Goal: Information Seeking & Learning: Learn about a topic

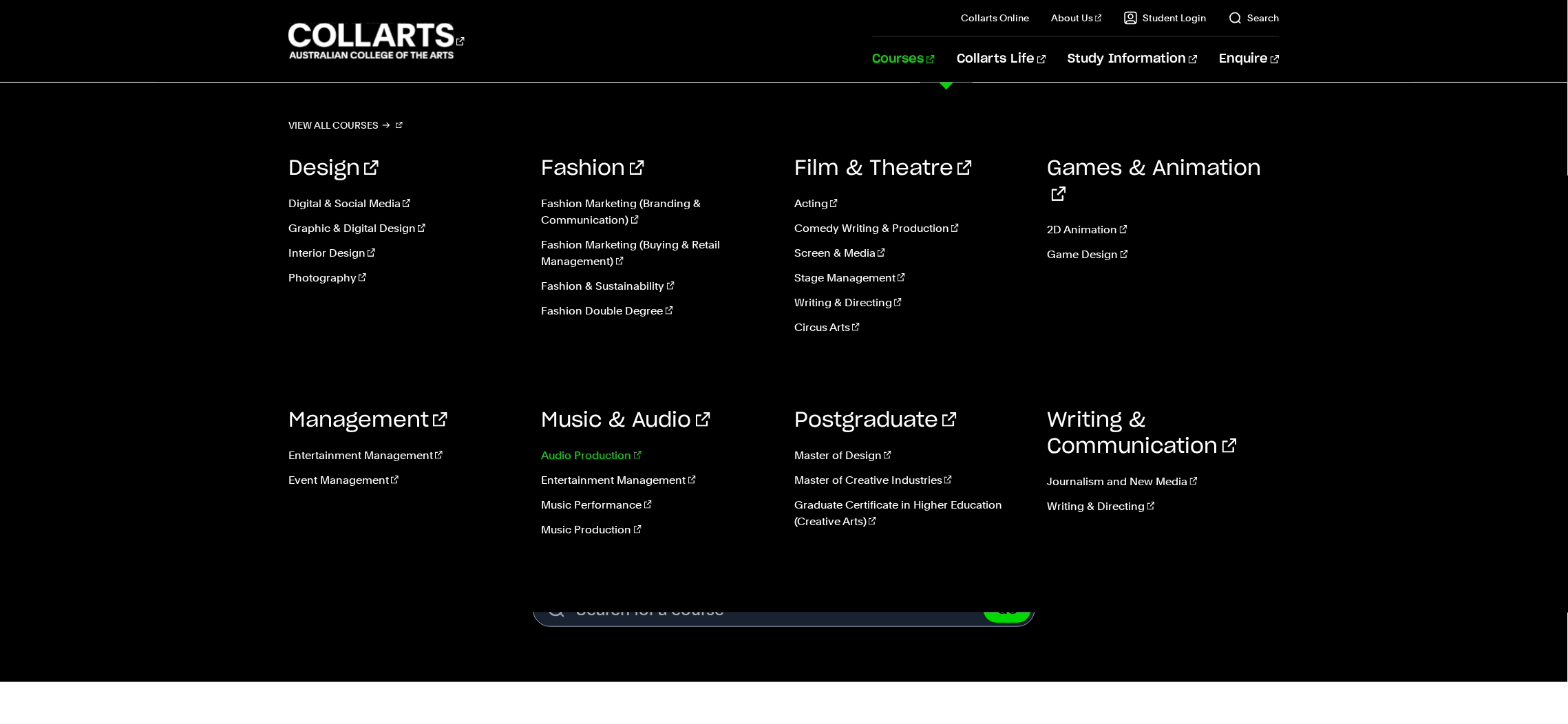
click at [622, 453] on link "Audio Production" at bounding box center [658, 456] width 233 height 16
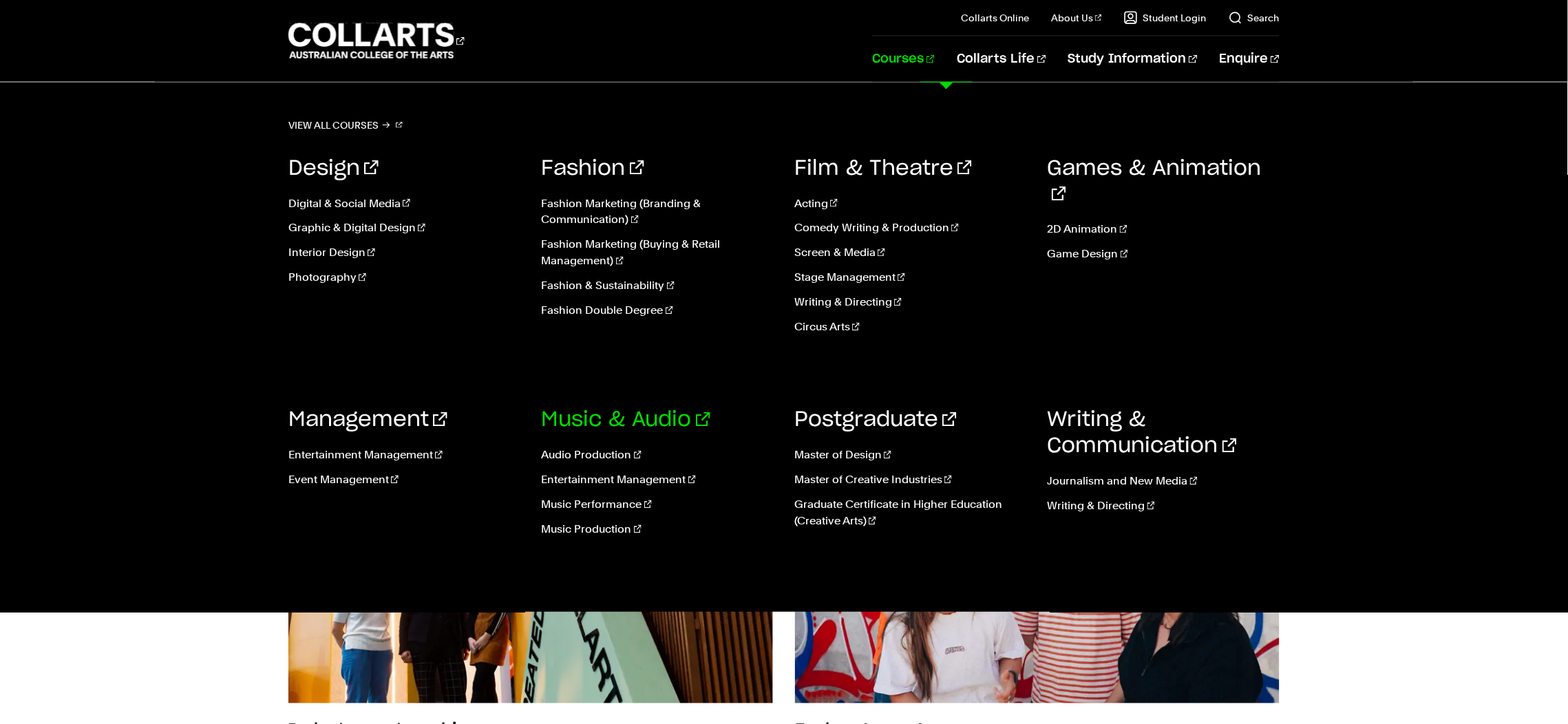
scroll to position [876, 0]
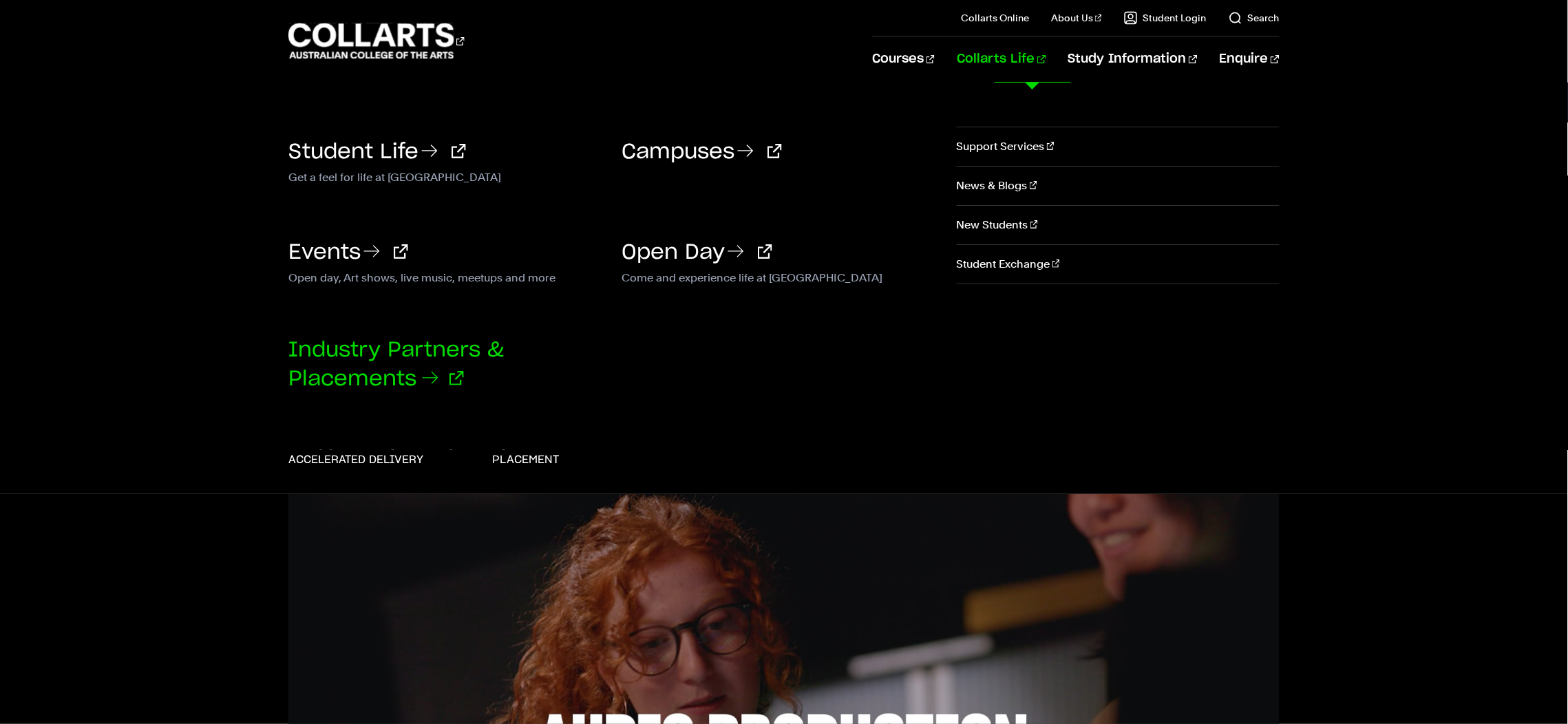
click at [474, 356] on link "Industry Partners & Placements" at bounding box center [396, 365] width 216 height 50
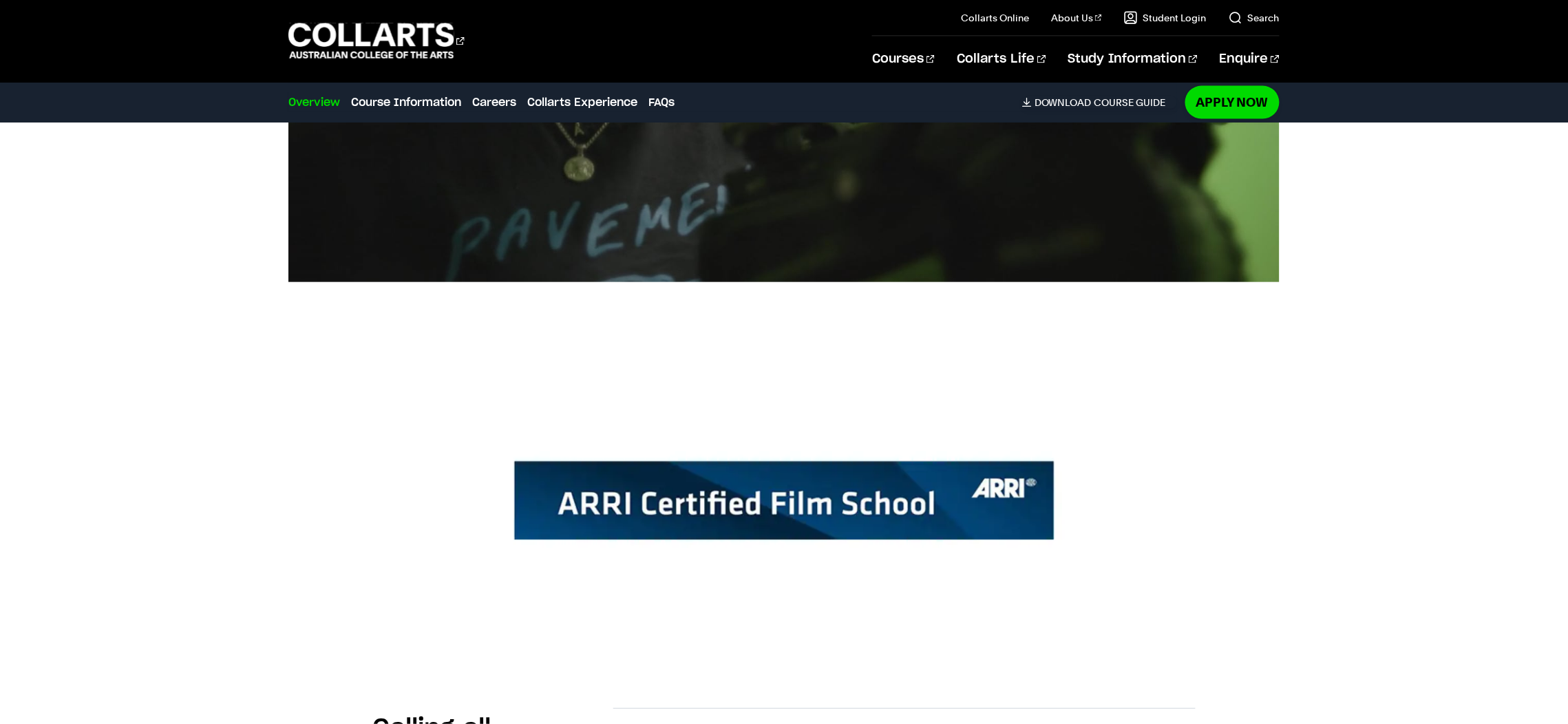
scroll to position [772, 0]
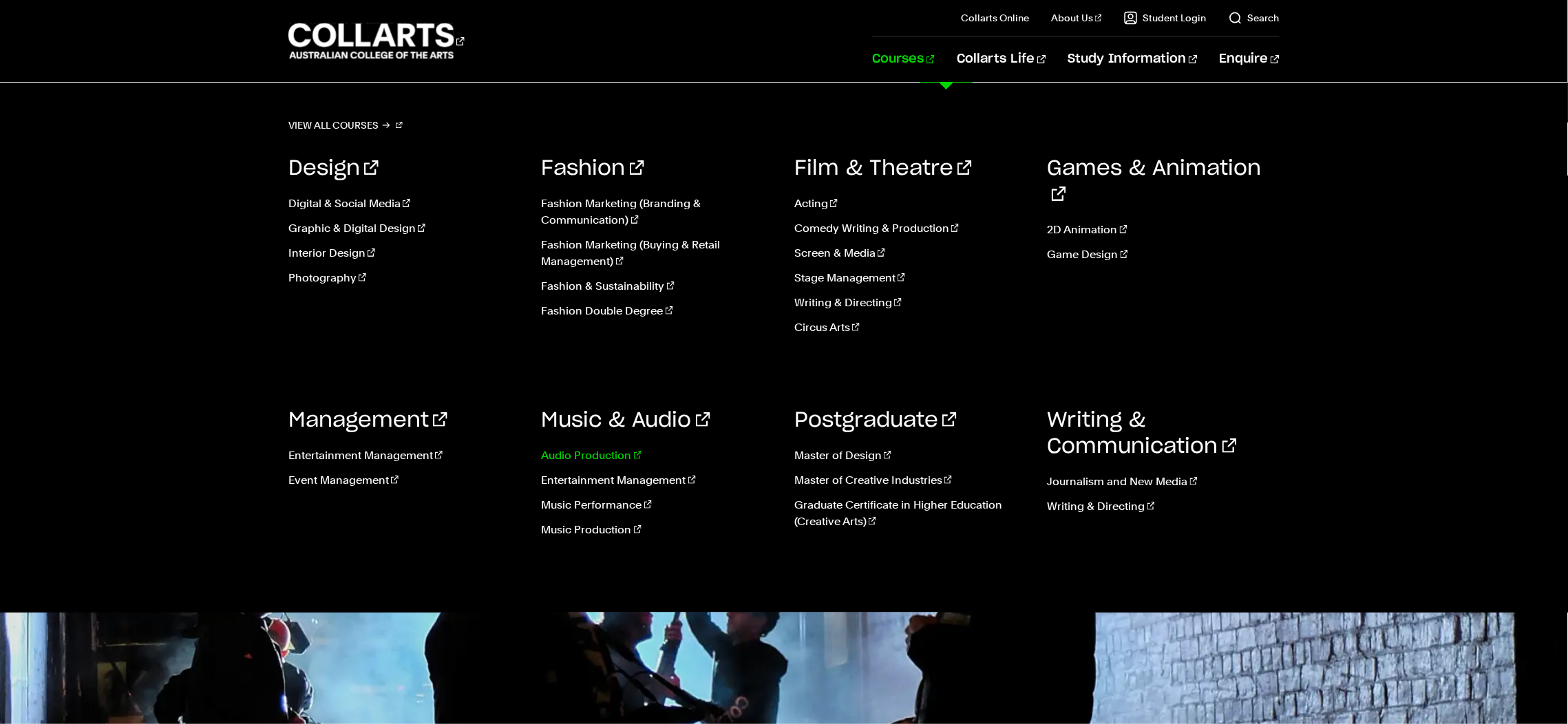
click at [604, 457] on link "Audio Production" at bounding box center [658, 456] width 233 height 16
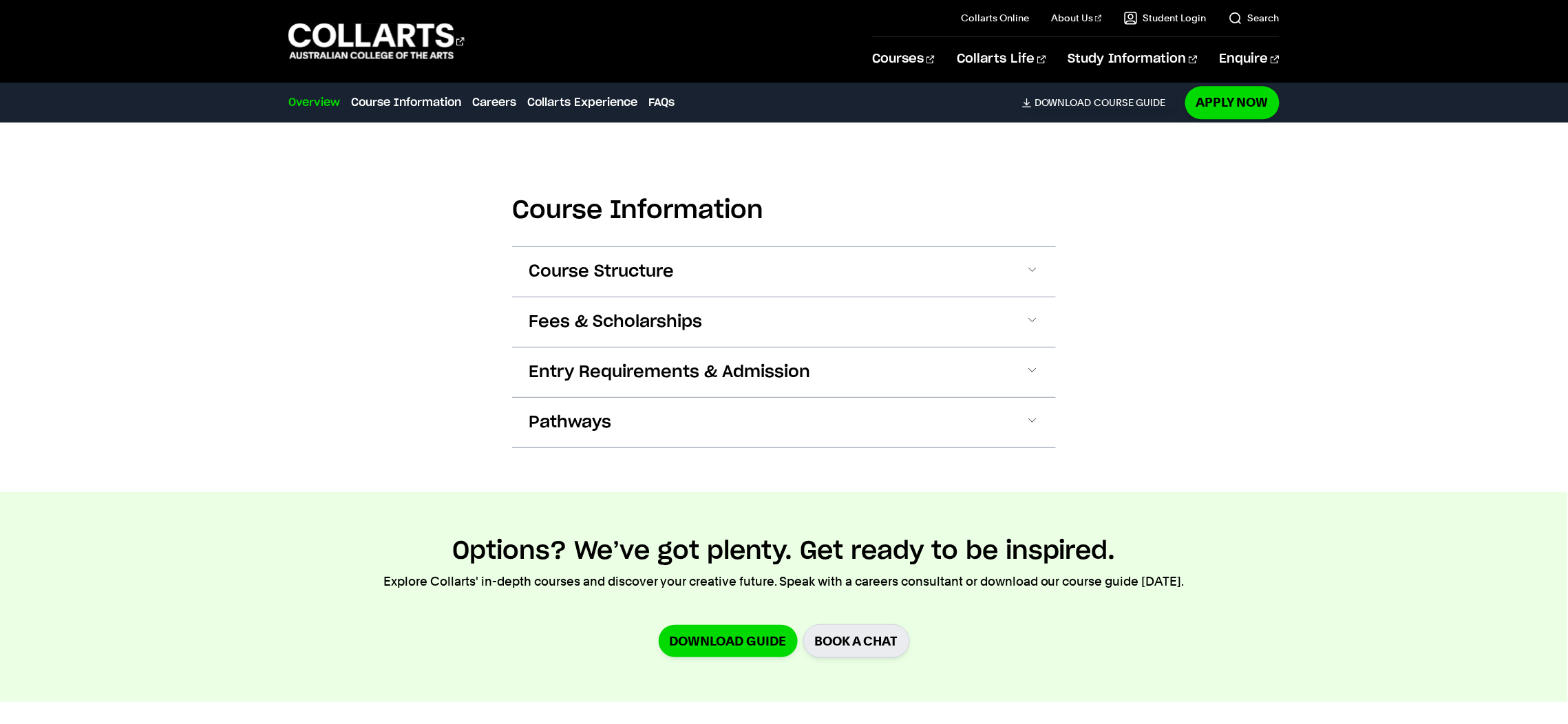
scroll to position [961, 0]
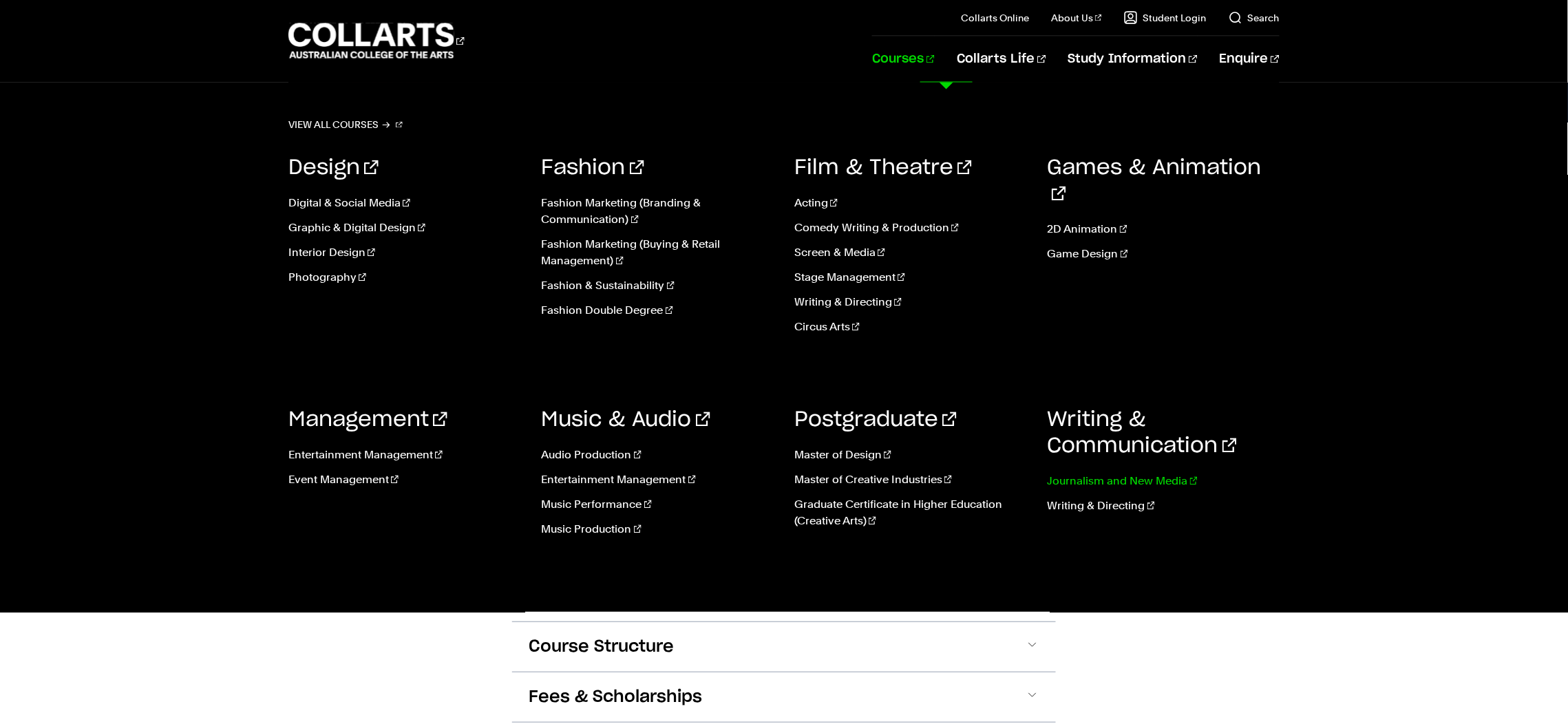
click at [1116, 479] on link "Journalism and New Media" at bounding box center [1164, 481] width 233 height 16
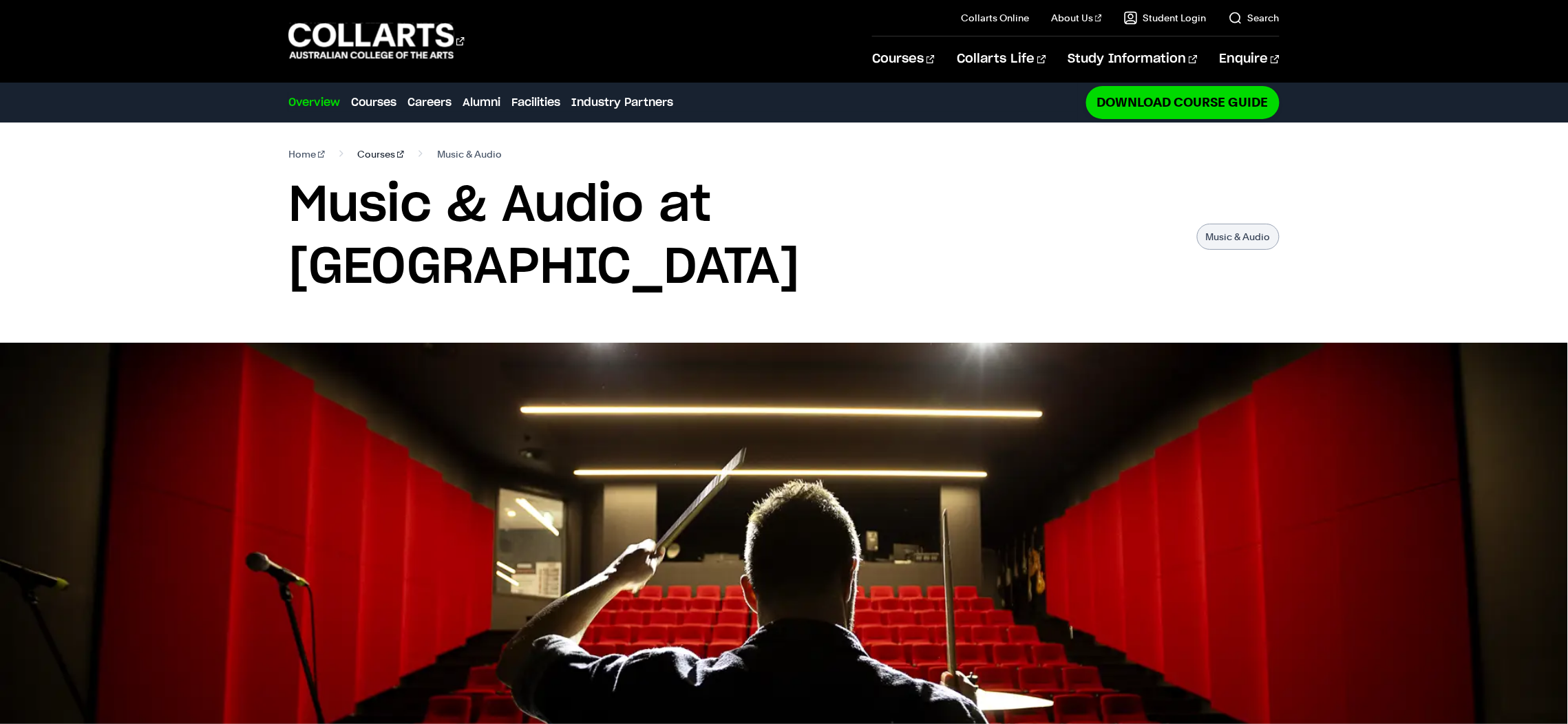
click at [366, 156] on link "Courses" at bounding box center [381, 154] width 47 height 19
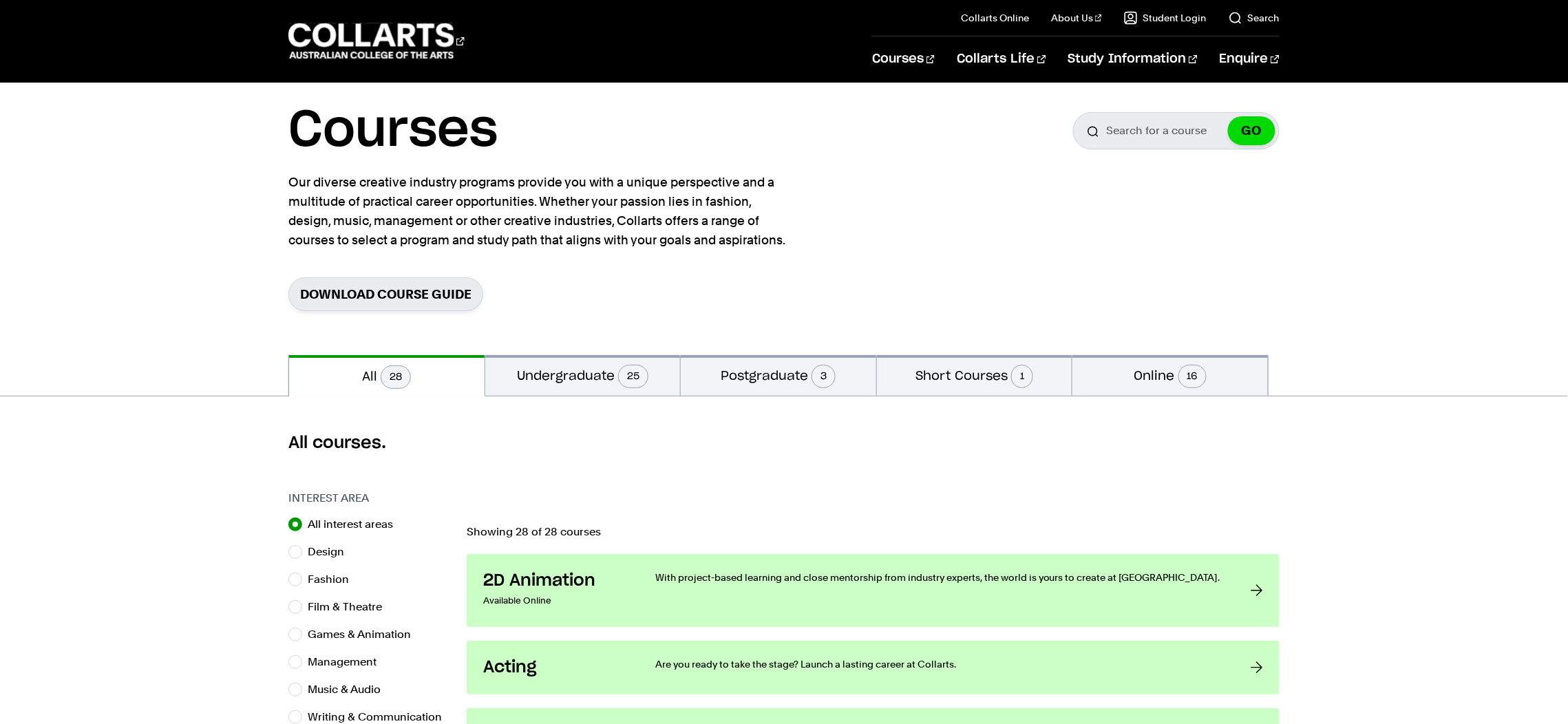
scroll to position [290, 0]
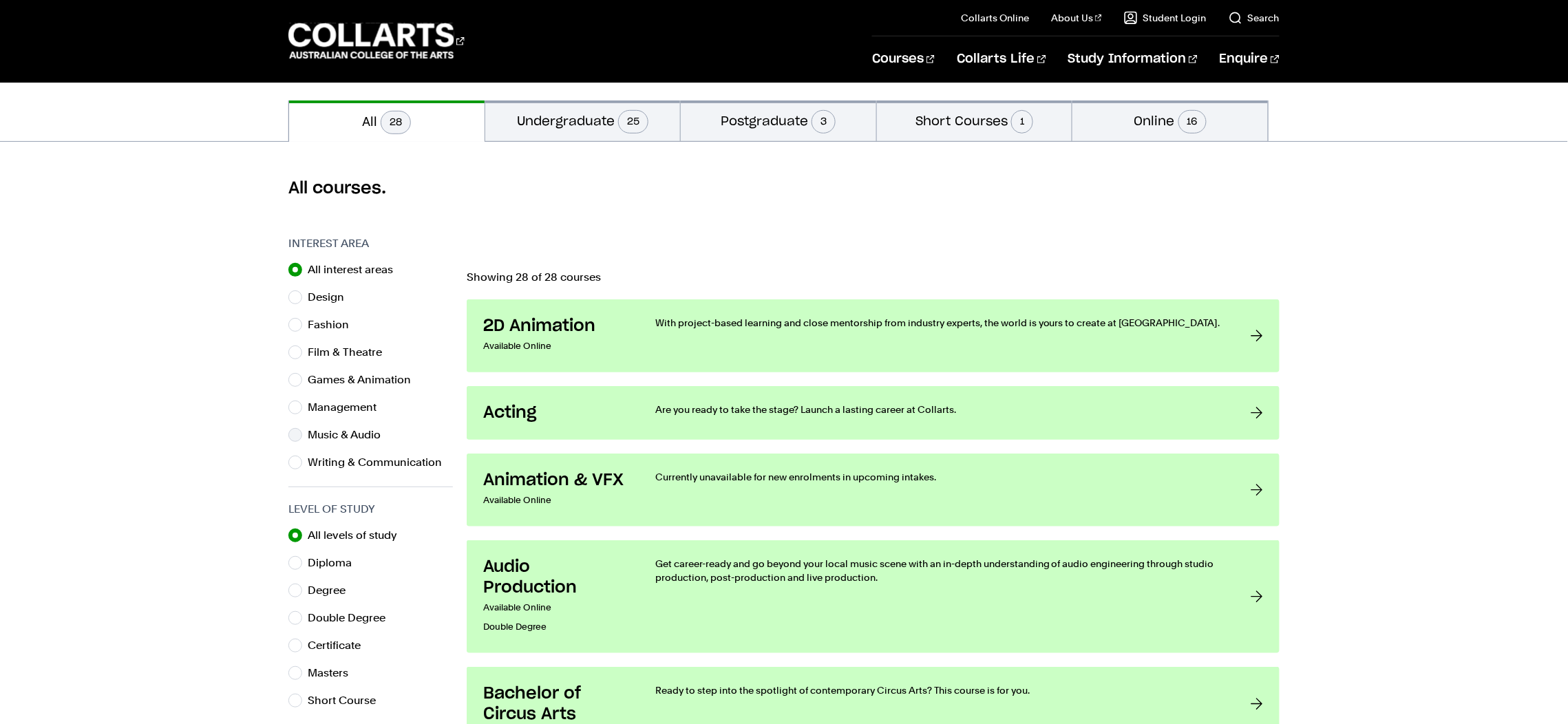
click at [350, 440] on label "Music & Audio" at bounding box center [350, 436] width 84 height 19
click at [303, 440] on input "Music & Audio" at bounding box center [295, 435] width 13 height 13
radio input "true"
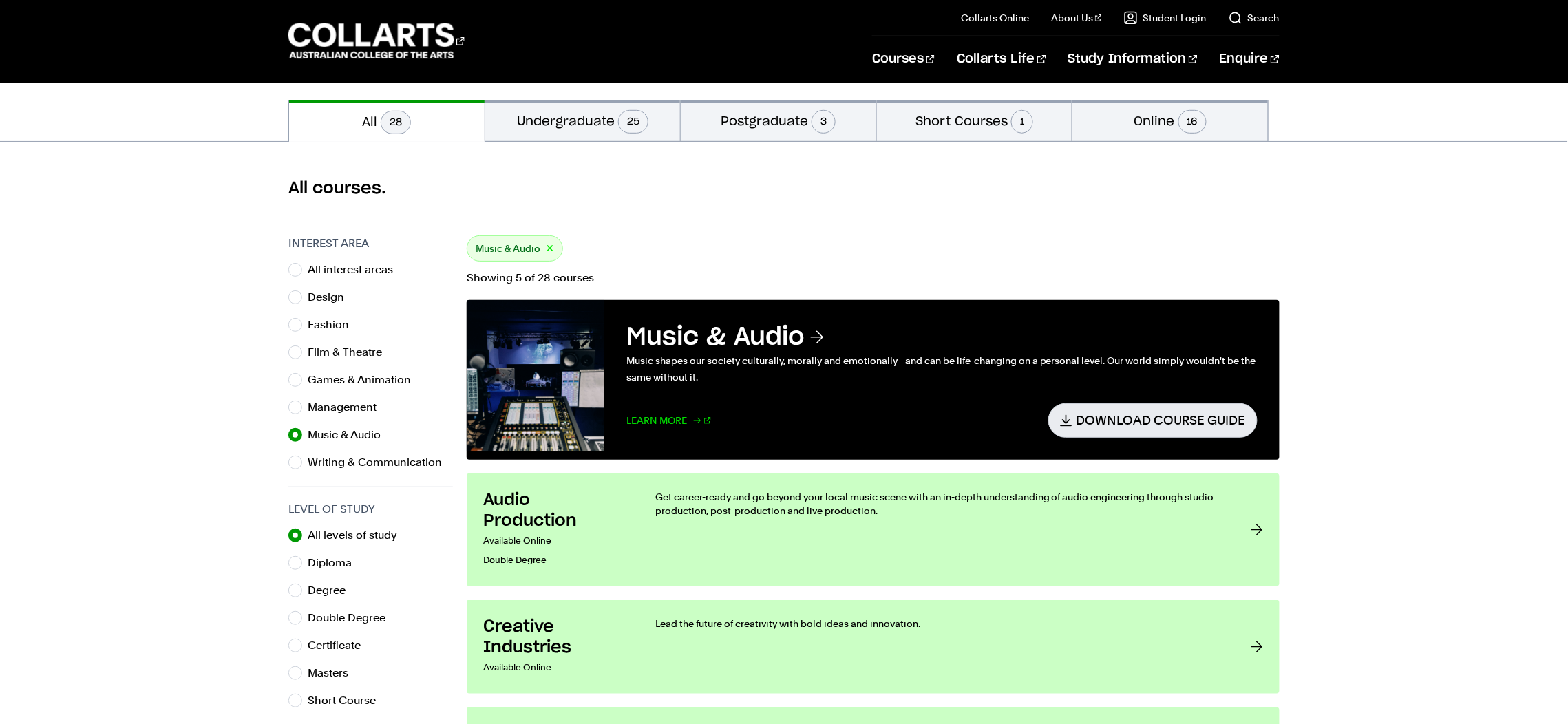
click at [660, 422] on link "Learn More" at bounding box center [668, 419] width 85 height 33
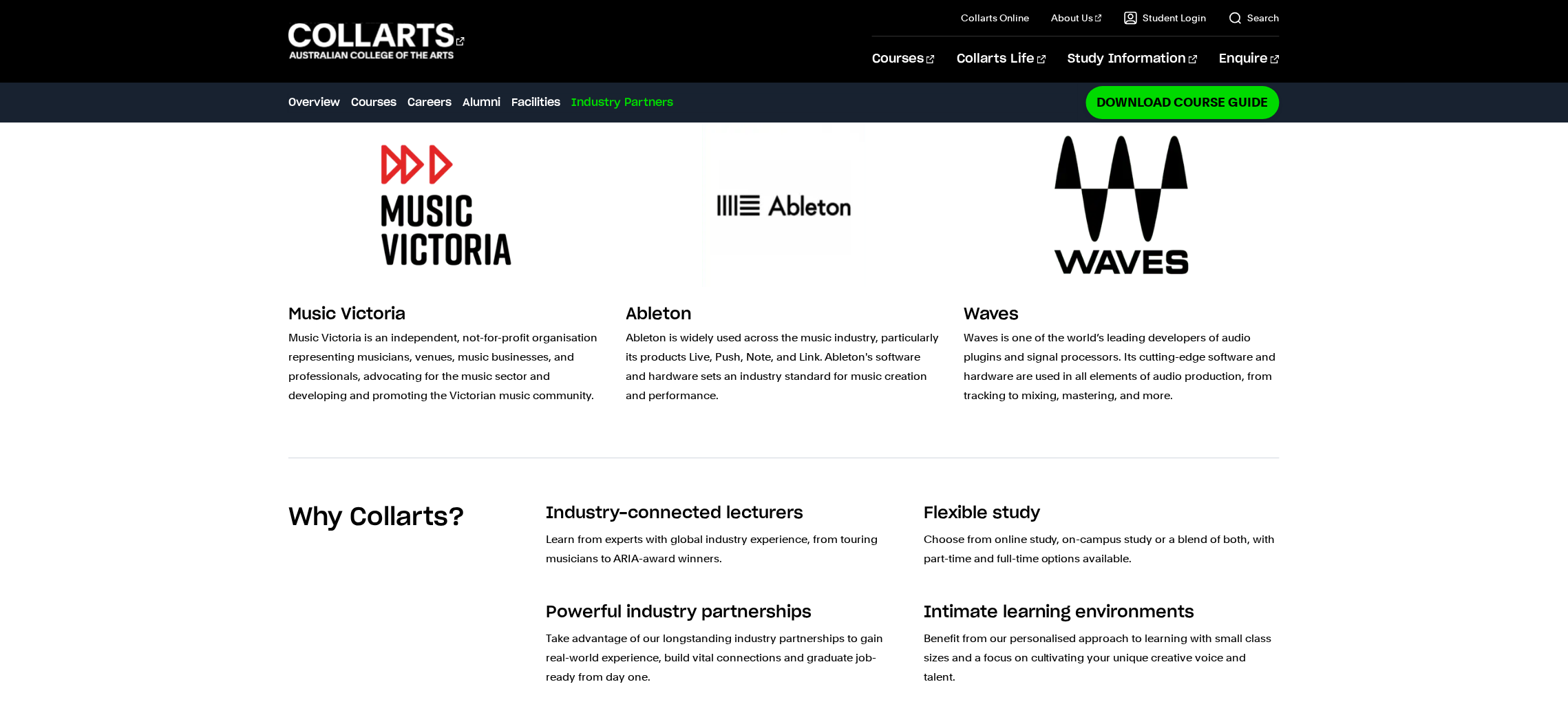
scroll to position [3727, 0]
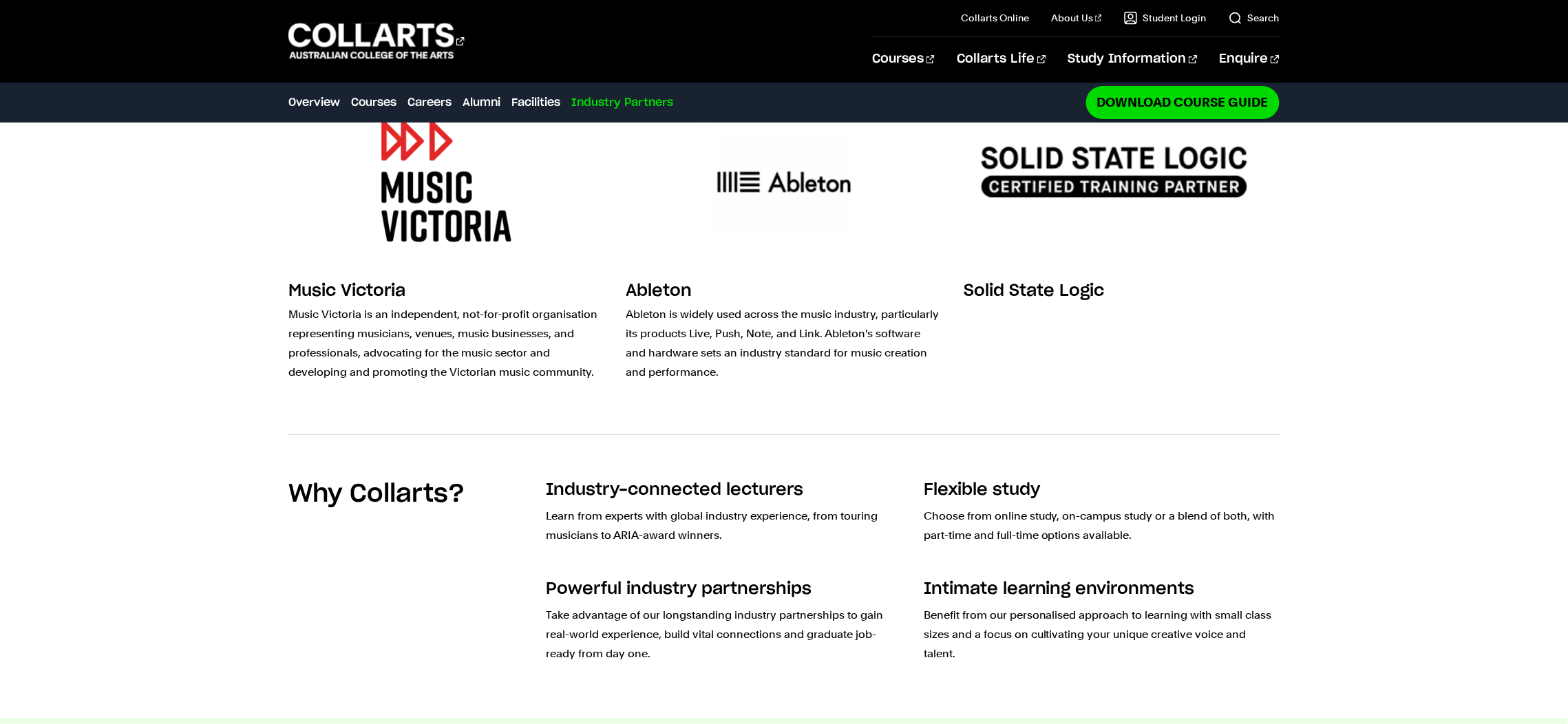
scroll to position [3726, 0]
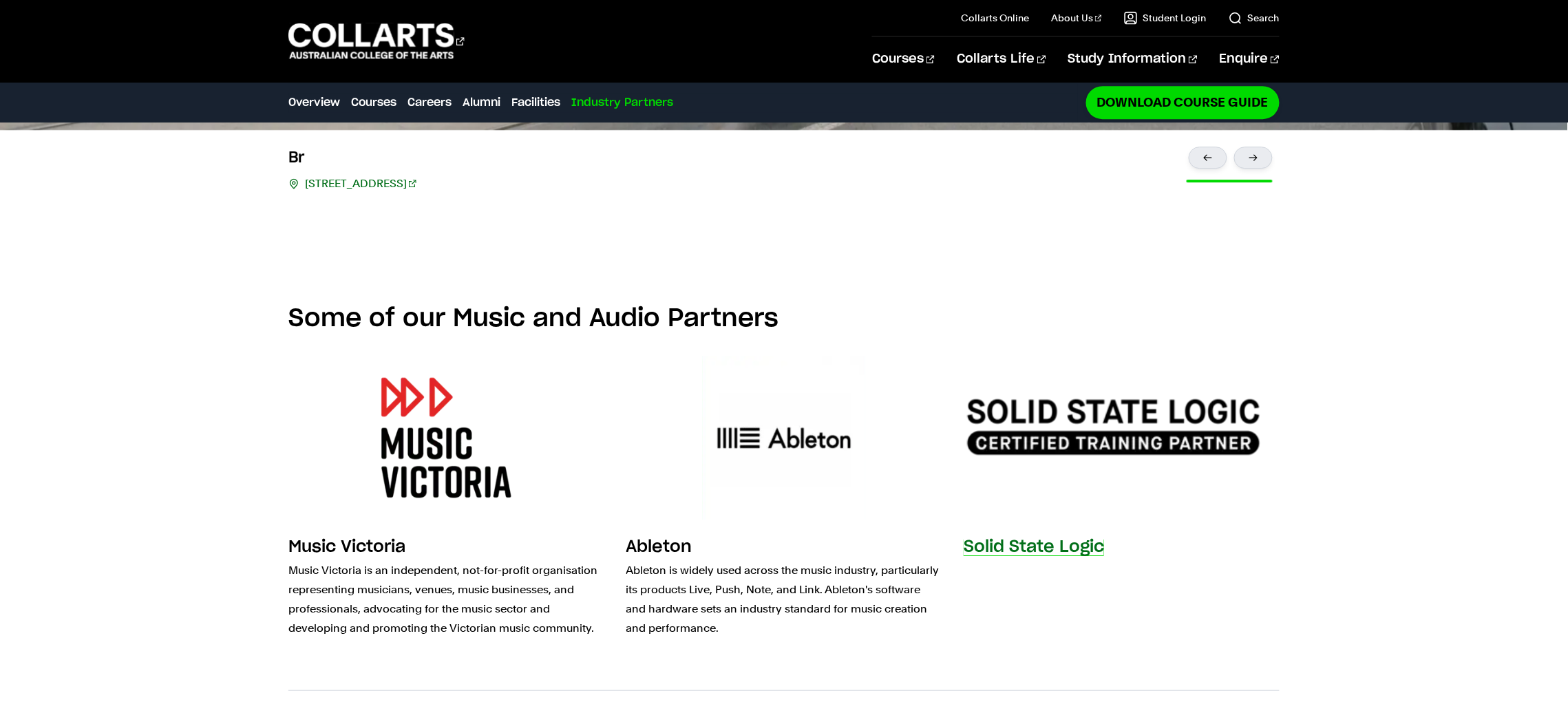
click at [1023, 438] on div "Solid State Logic" at bounding box center [1121, 499] width 316 height 285
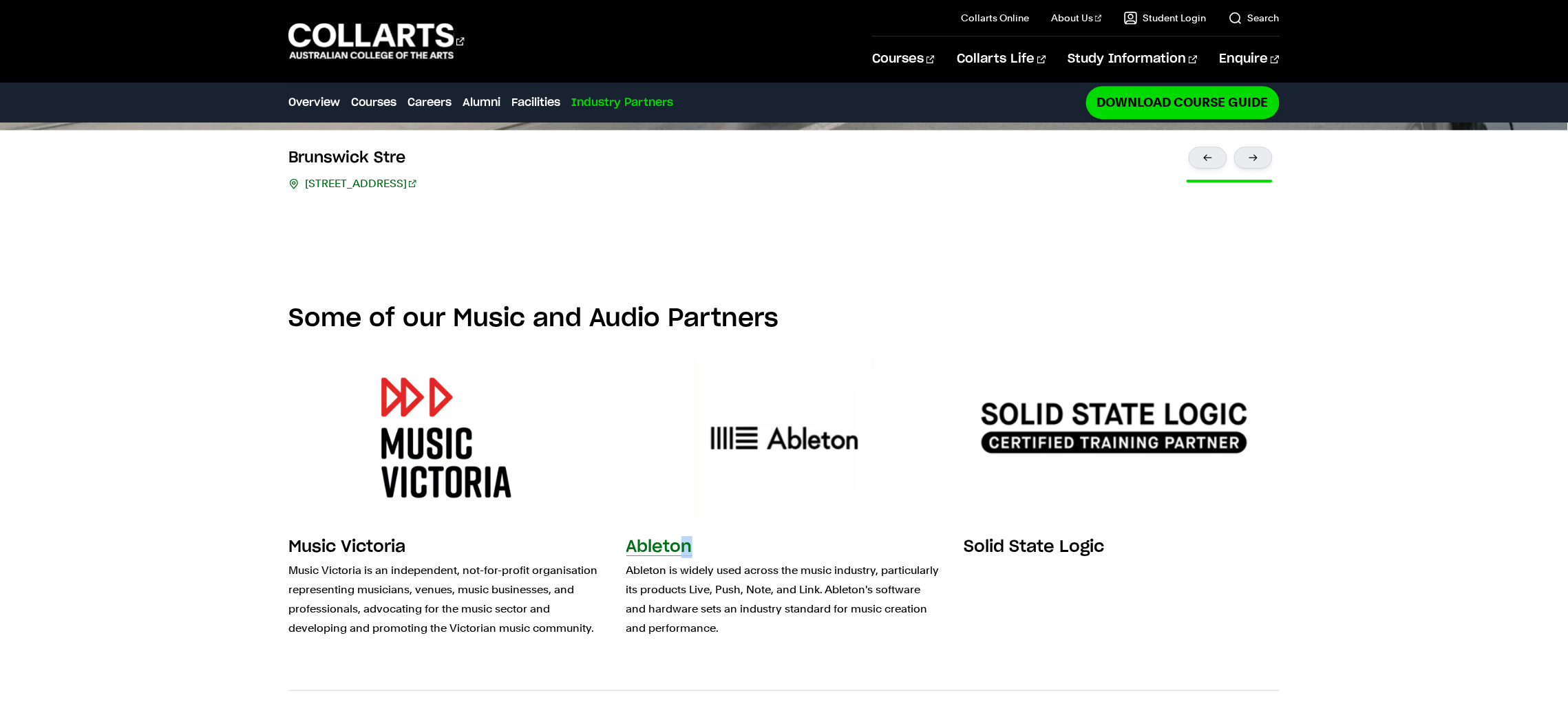
click at [685, 540] on h3 "Ableton" at bounding box center [659, 547] width 66 height 16
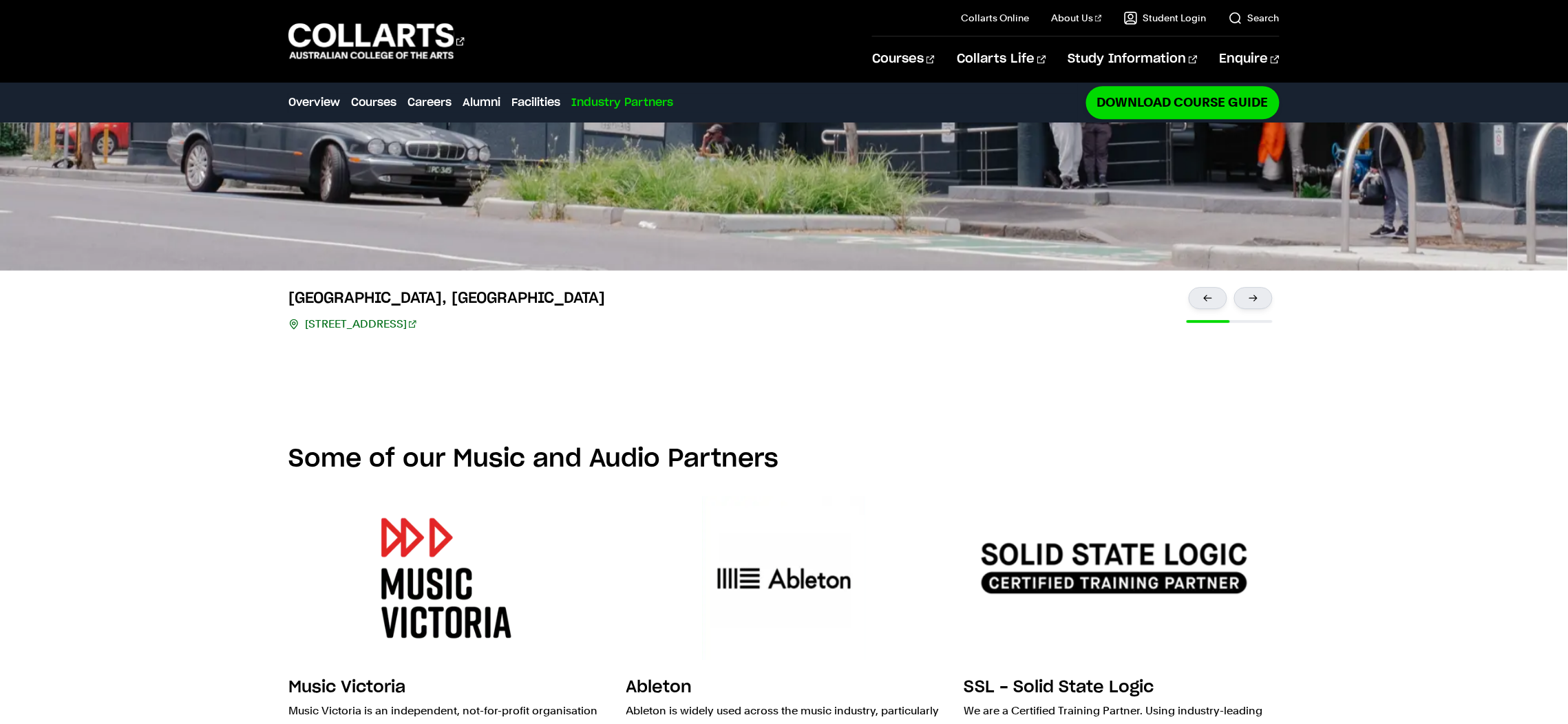
scroll to position [3826, 0]
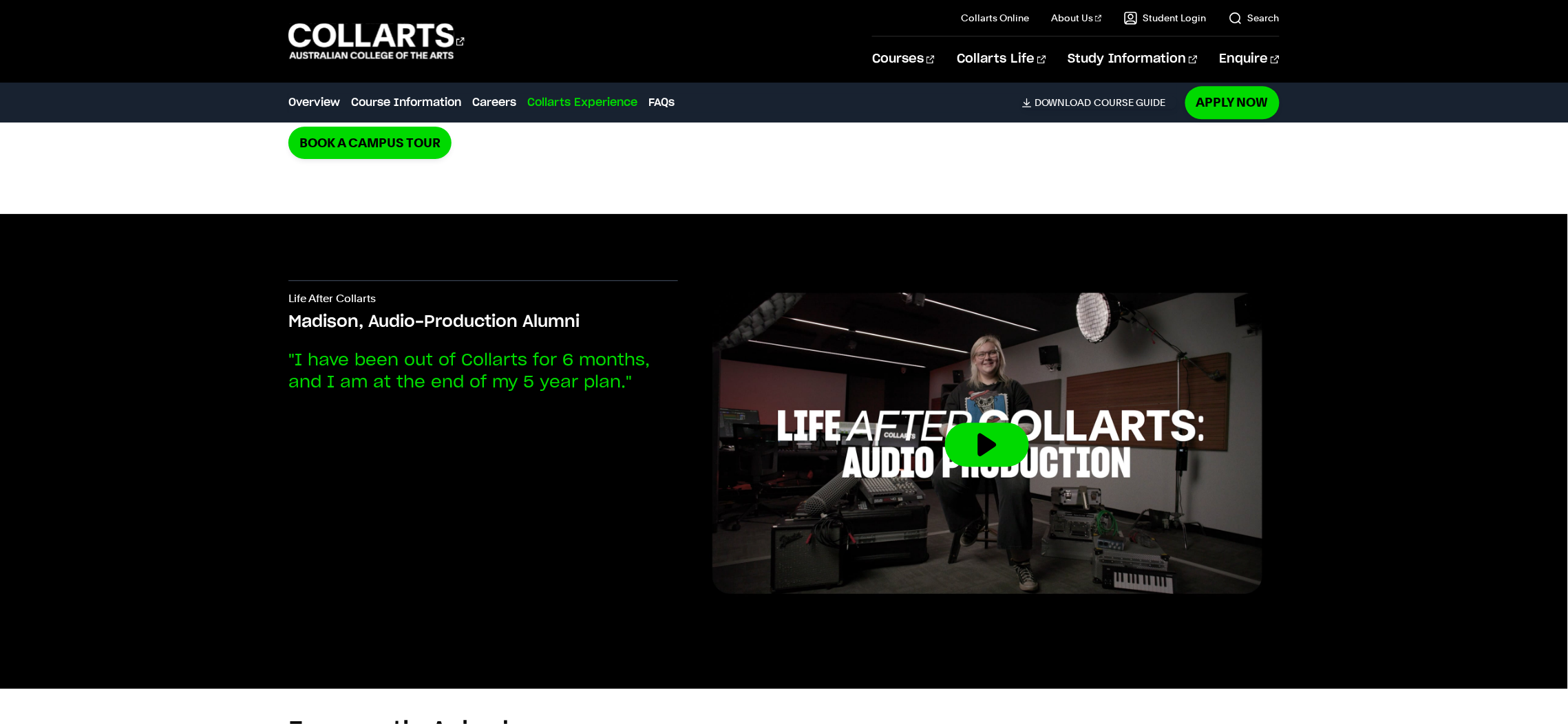
scroll to position [2963, 0]
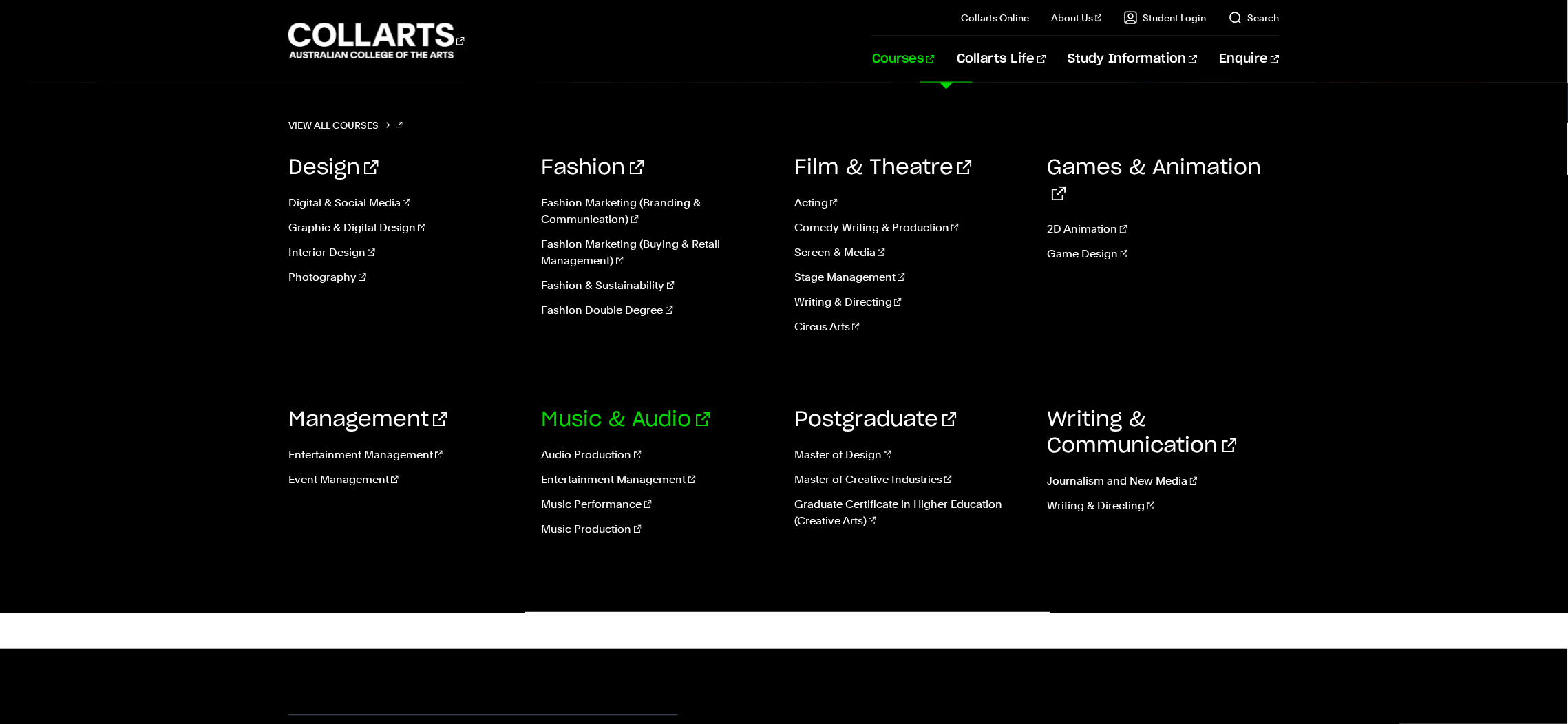
click at [559, 422] on link "Music & Audio" at bounding box center [625, 421] width 169 height 21
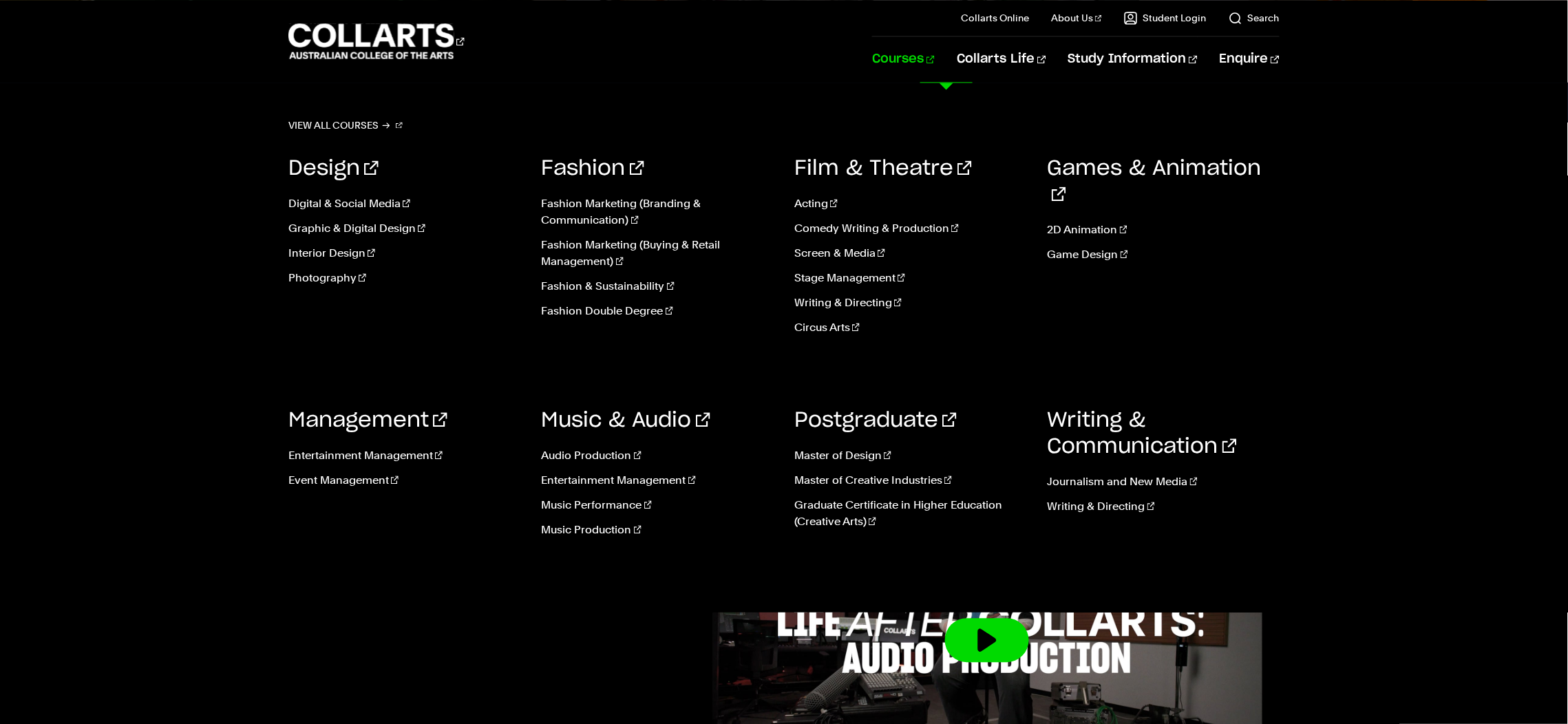
scroll to position [3323, 0]
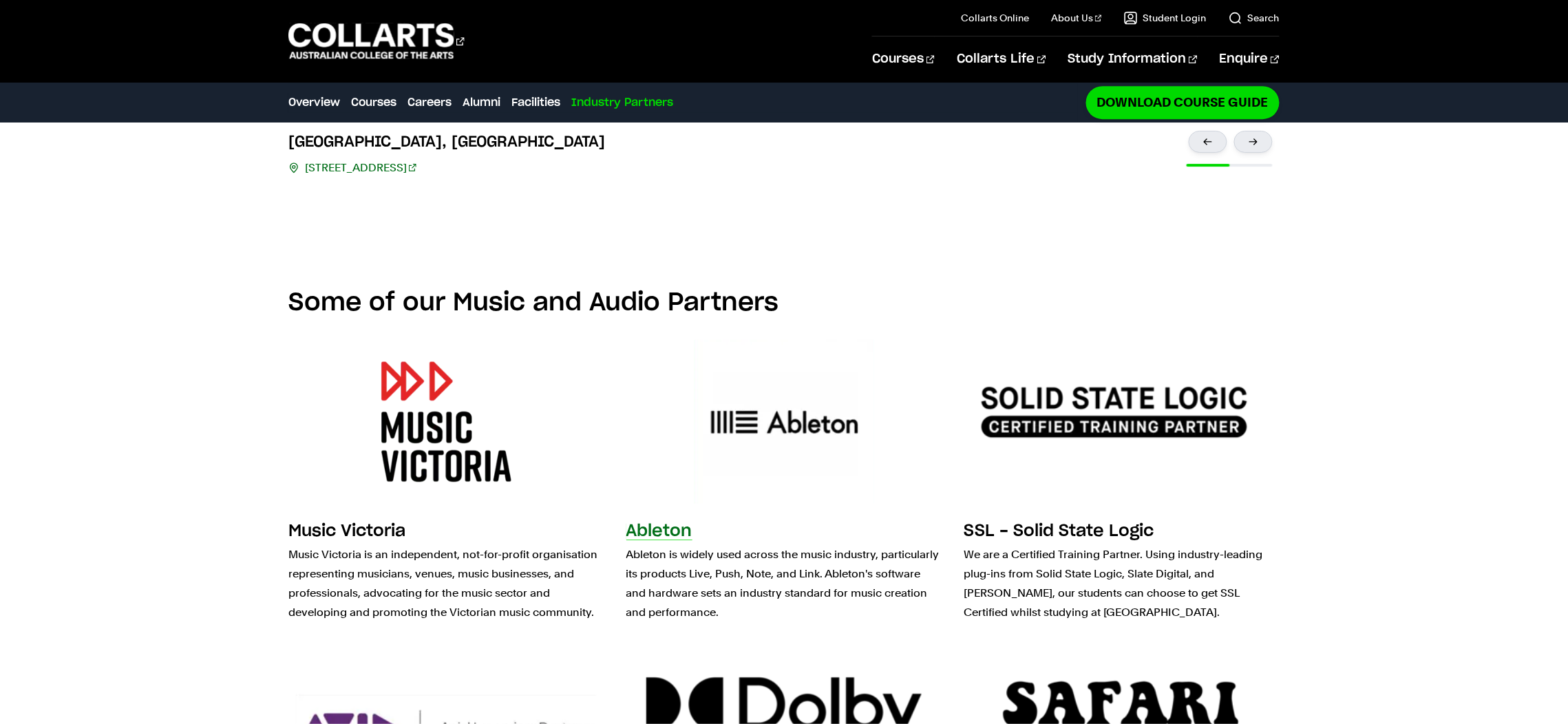
scroll to position [3689, 0]
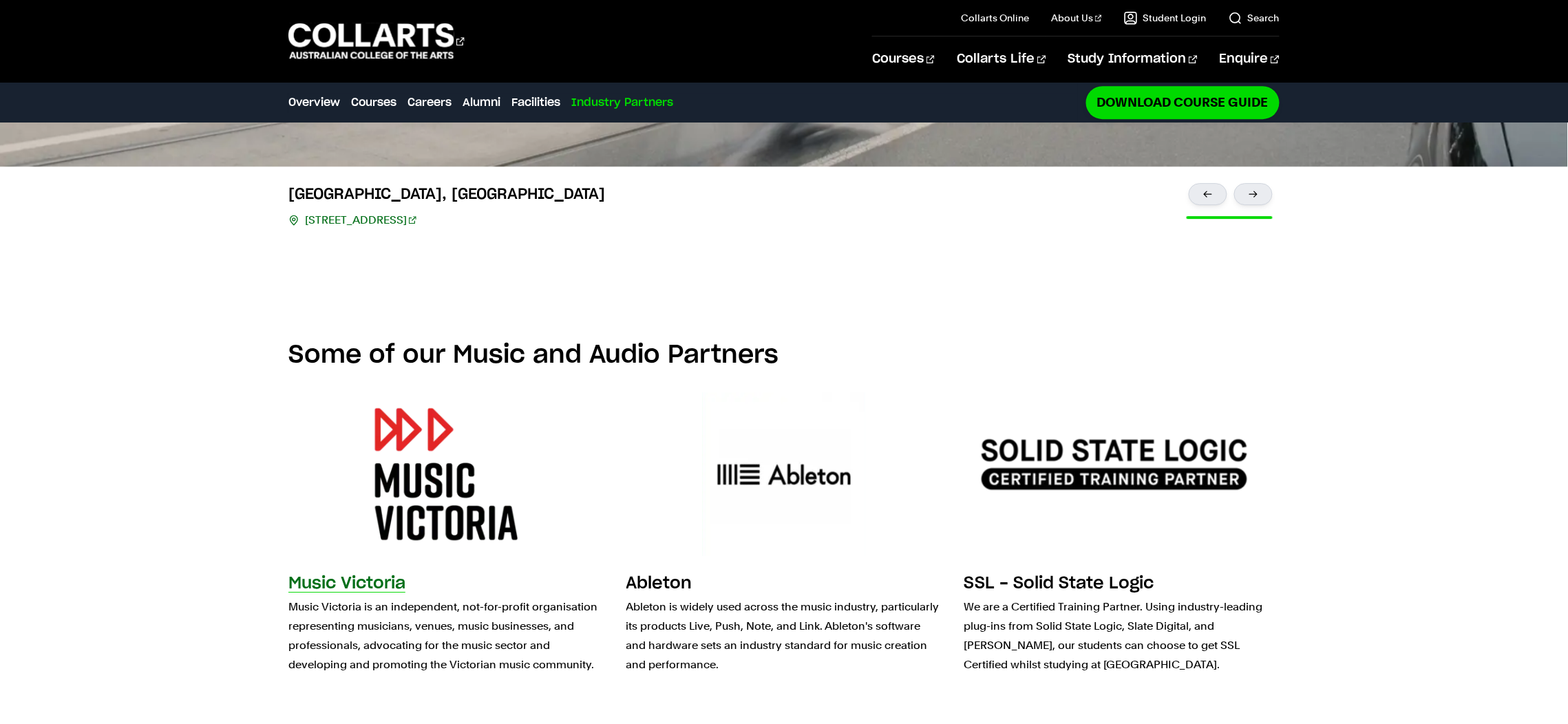
click at [465, 598] on p "Music Victoria is an independent, not-for-profit organisation representing musi…" at bounding box center [446, 636] width 316 height 77
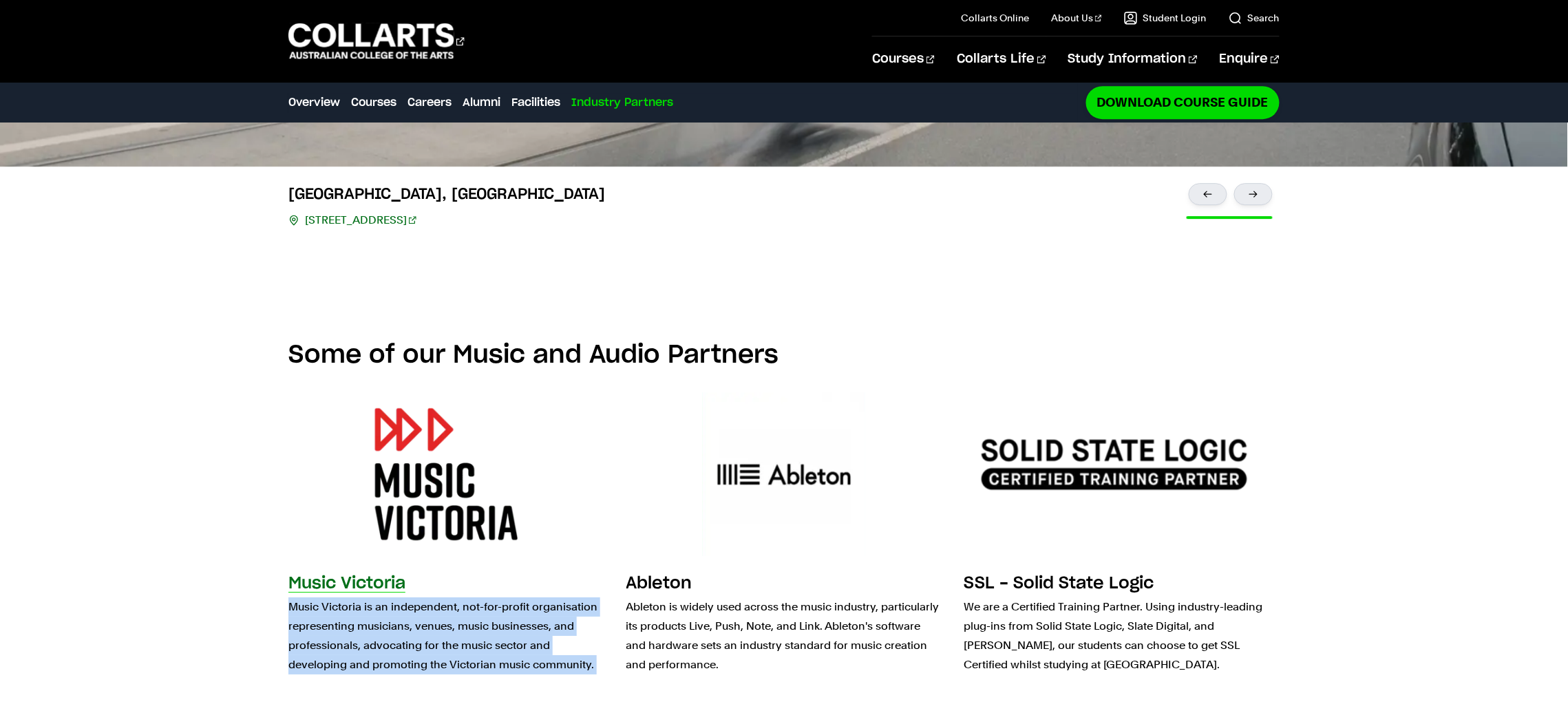
click at [465, 598] on p "Music Victoria is an independent, not-for-profit organisation representing musi…" at bounding box center [446, 636] width 316 height 77
copy div "Music Victoria is an independent, not-for-profit organisation representing musi…"
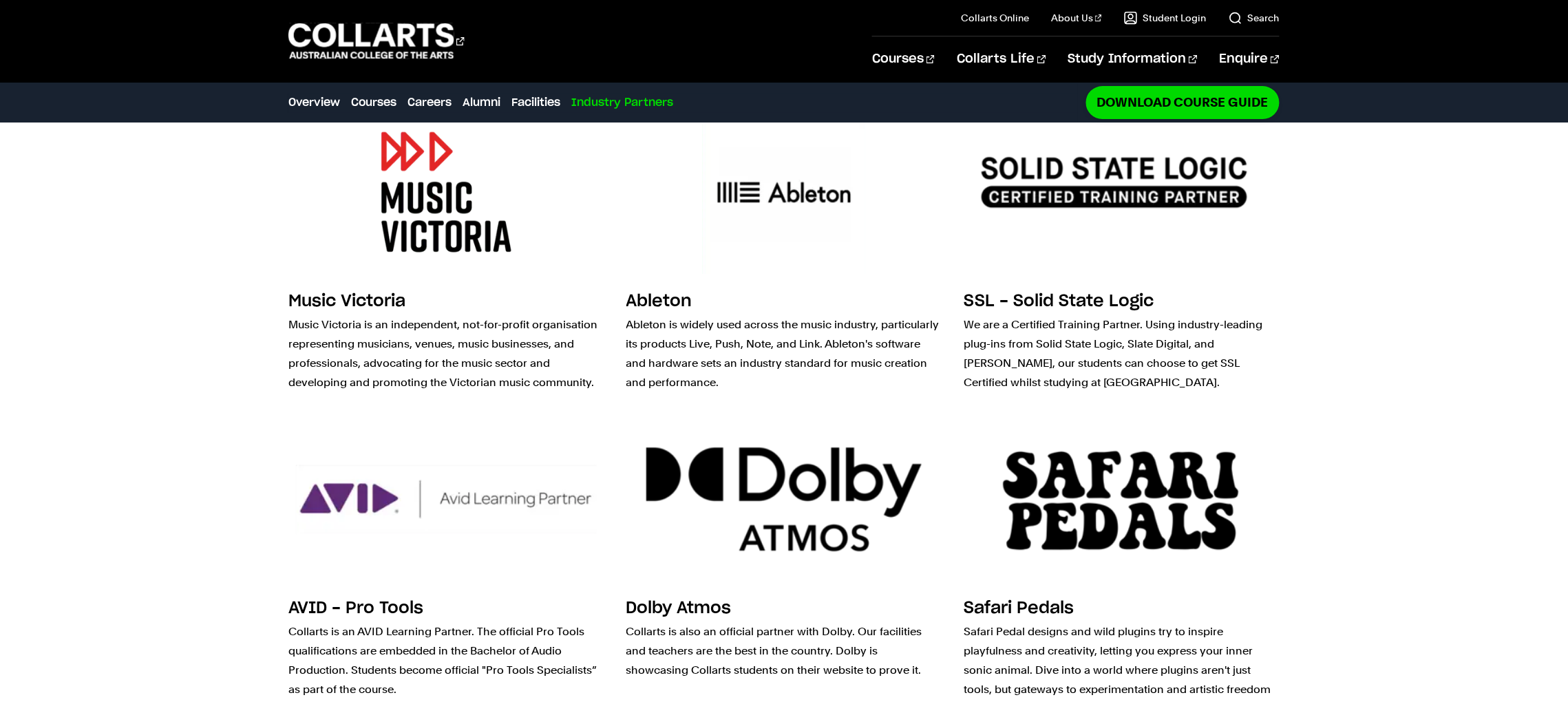
scroll to position [3982, 0]
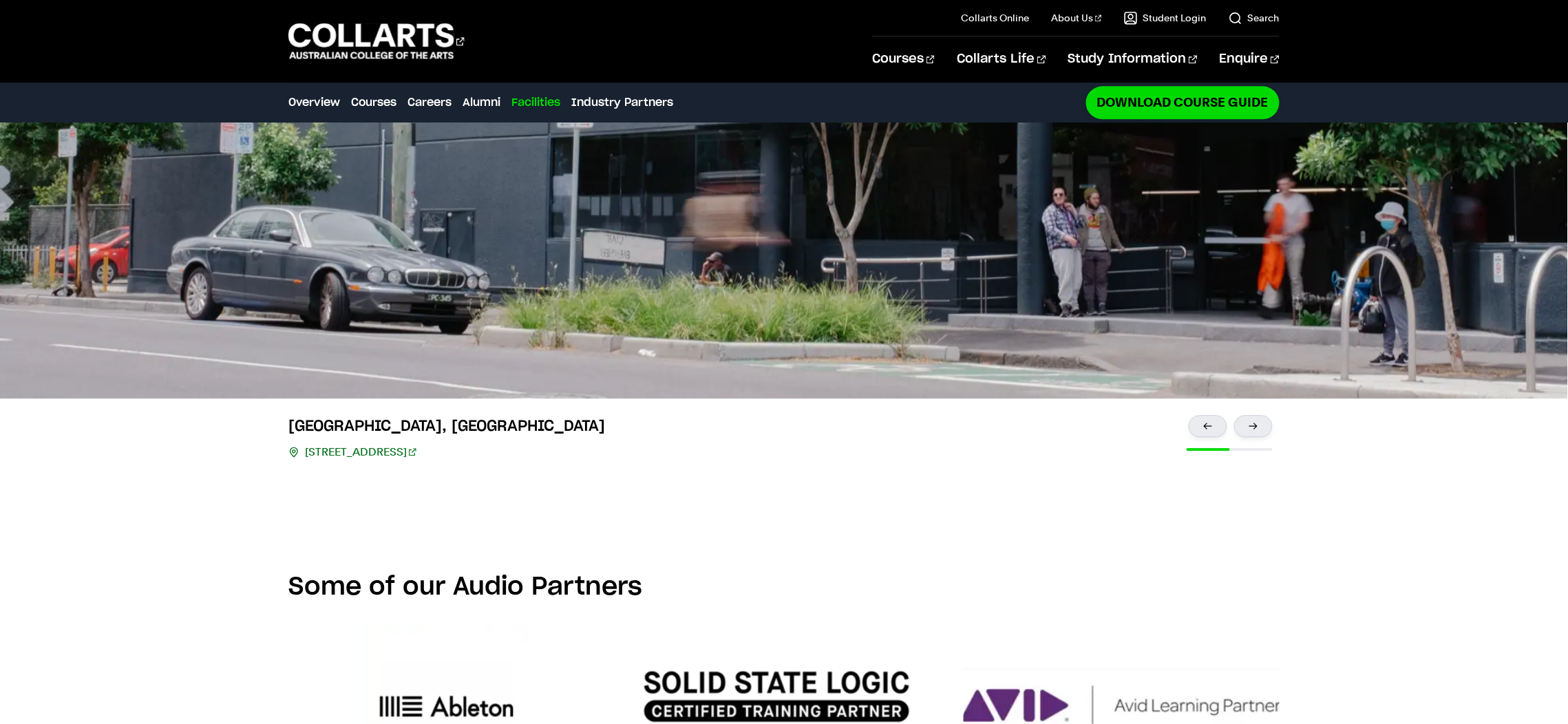
scroll to position [3439, 0]
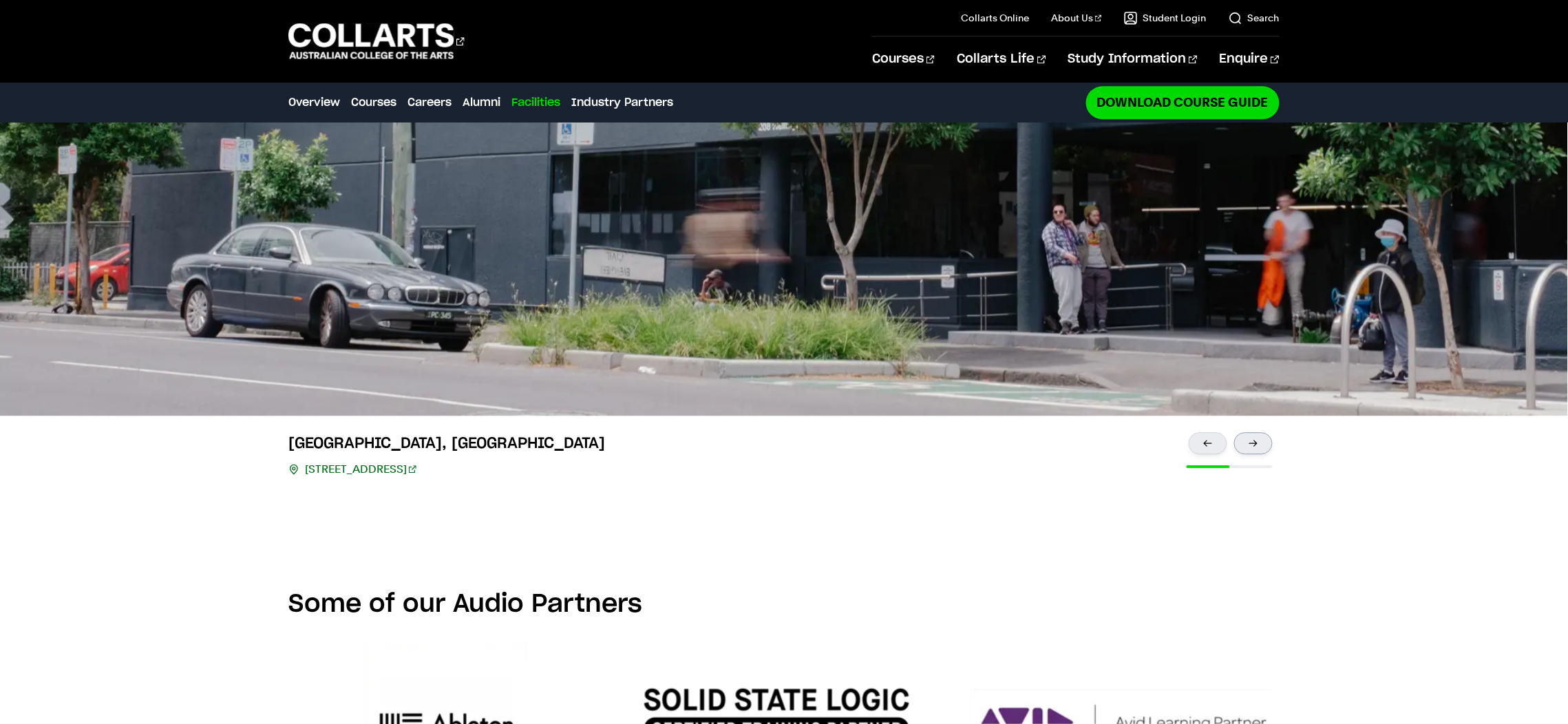
click at [1255, 433] on div at bounding box center [1254, 443] width 38 height 22
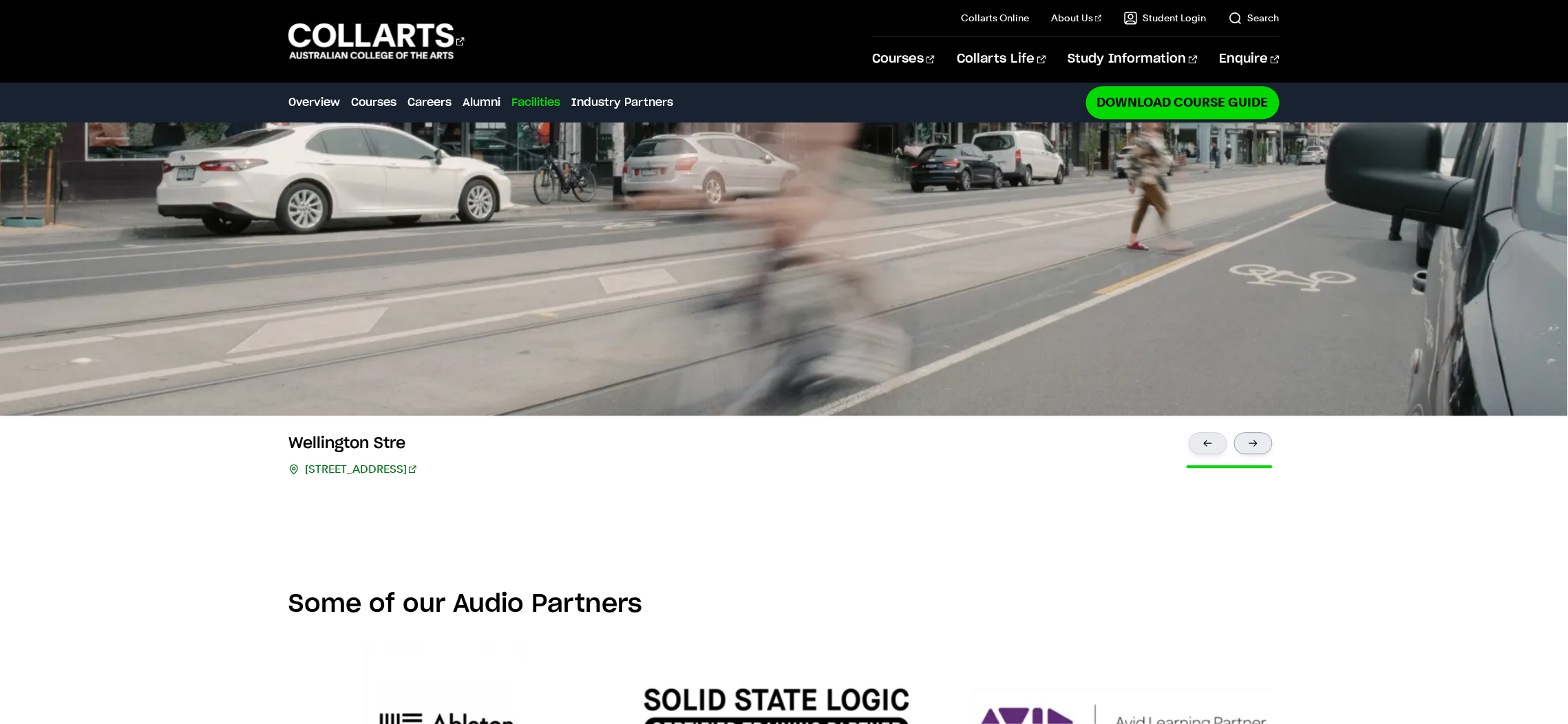
click at [1255, 433] on div at bounding box center [1254, 443] width 38 height 22
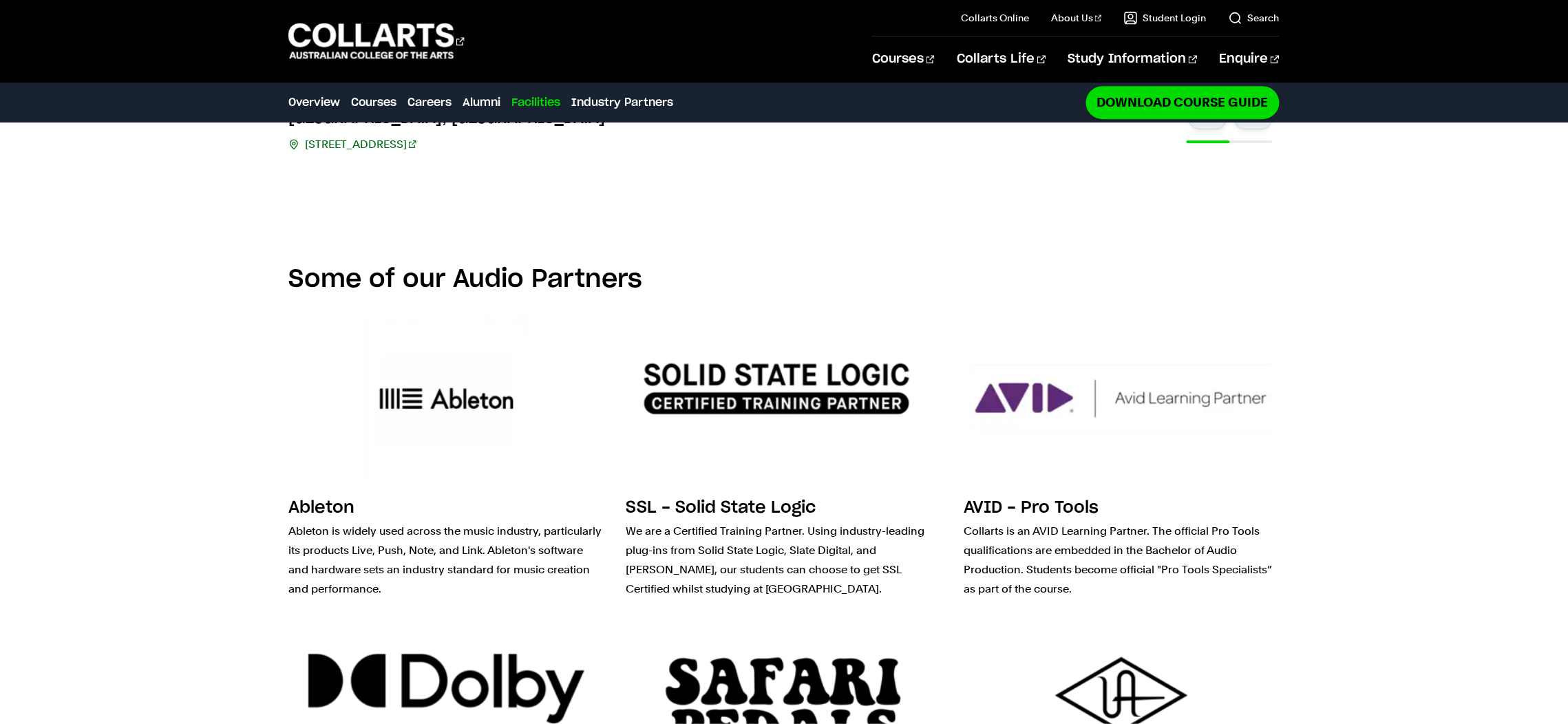
scroll to position [3403, 0]
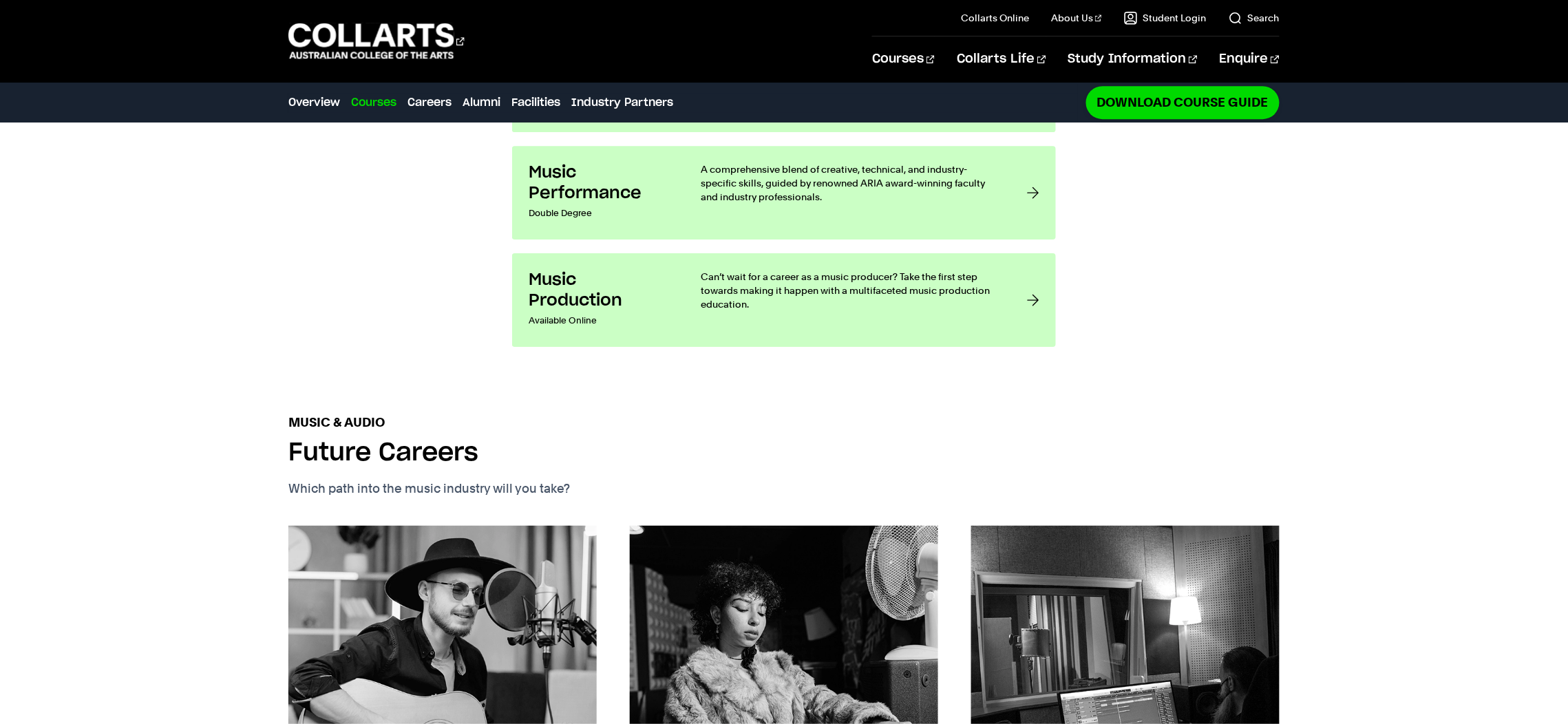
scroll to position [1858, 0]
